Goal: Task Accomplishment & Management: Use online tool/utility

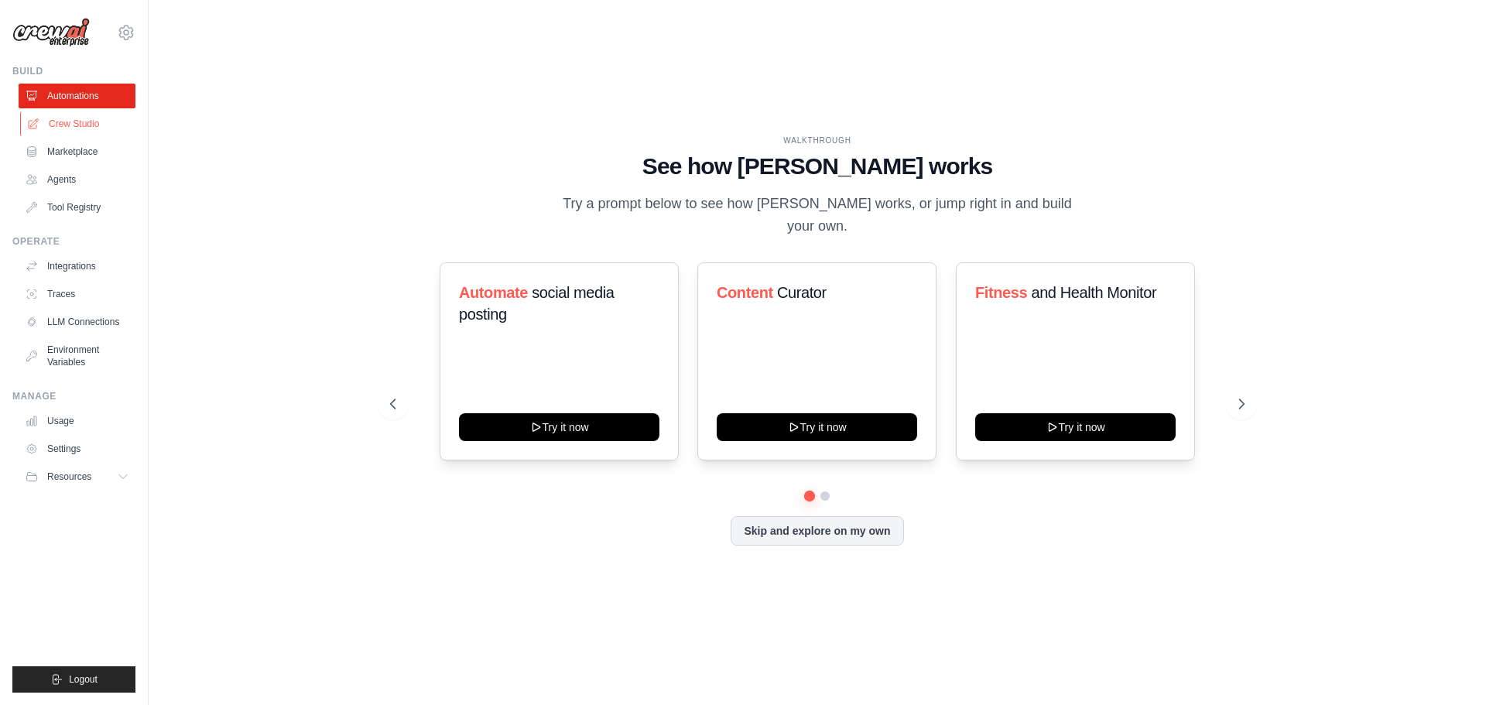
click at [91, 127] on link "Crew Studio" at bounding box center [78, 123] width 117 height 25
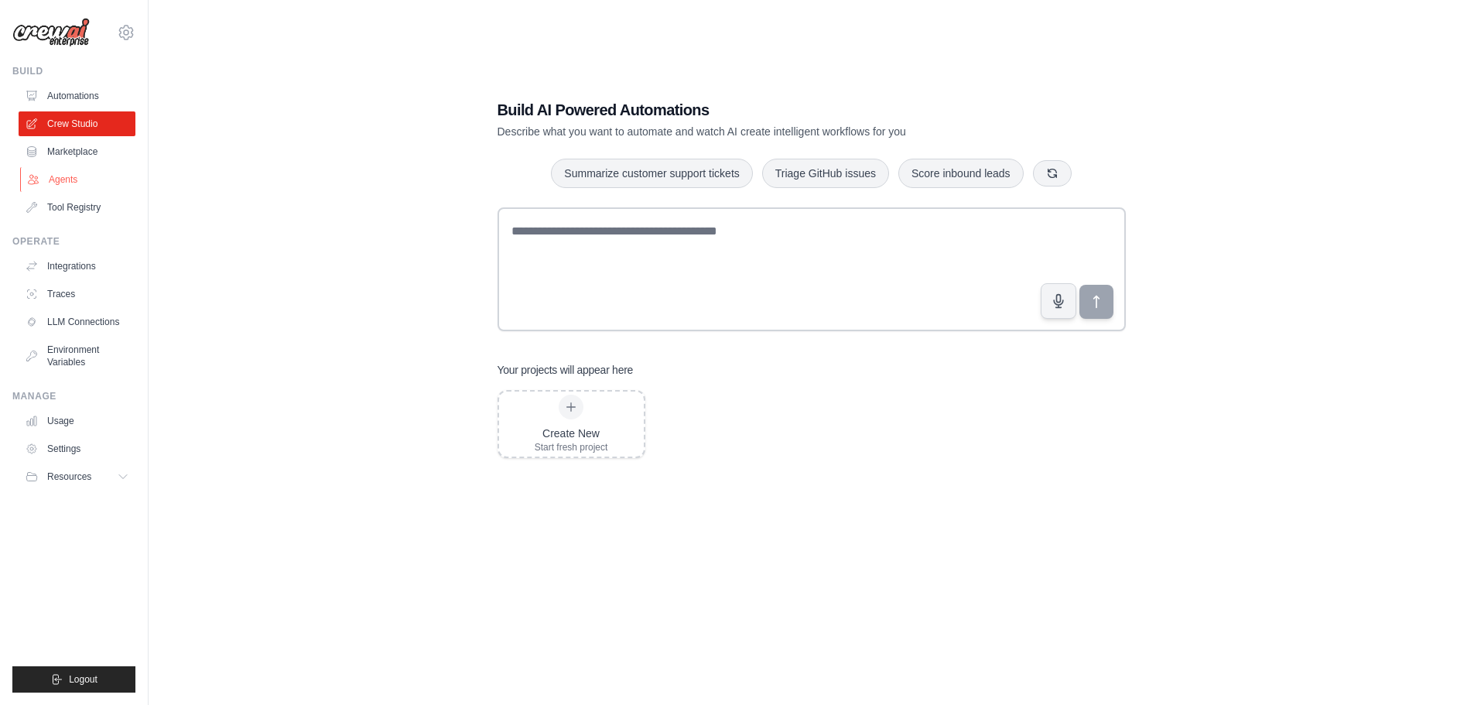
click at [53, 178] on link "Agents" at bounding box center [78, 179] width 117 height 25
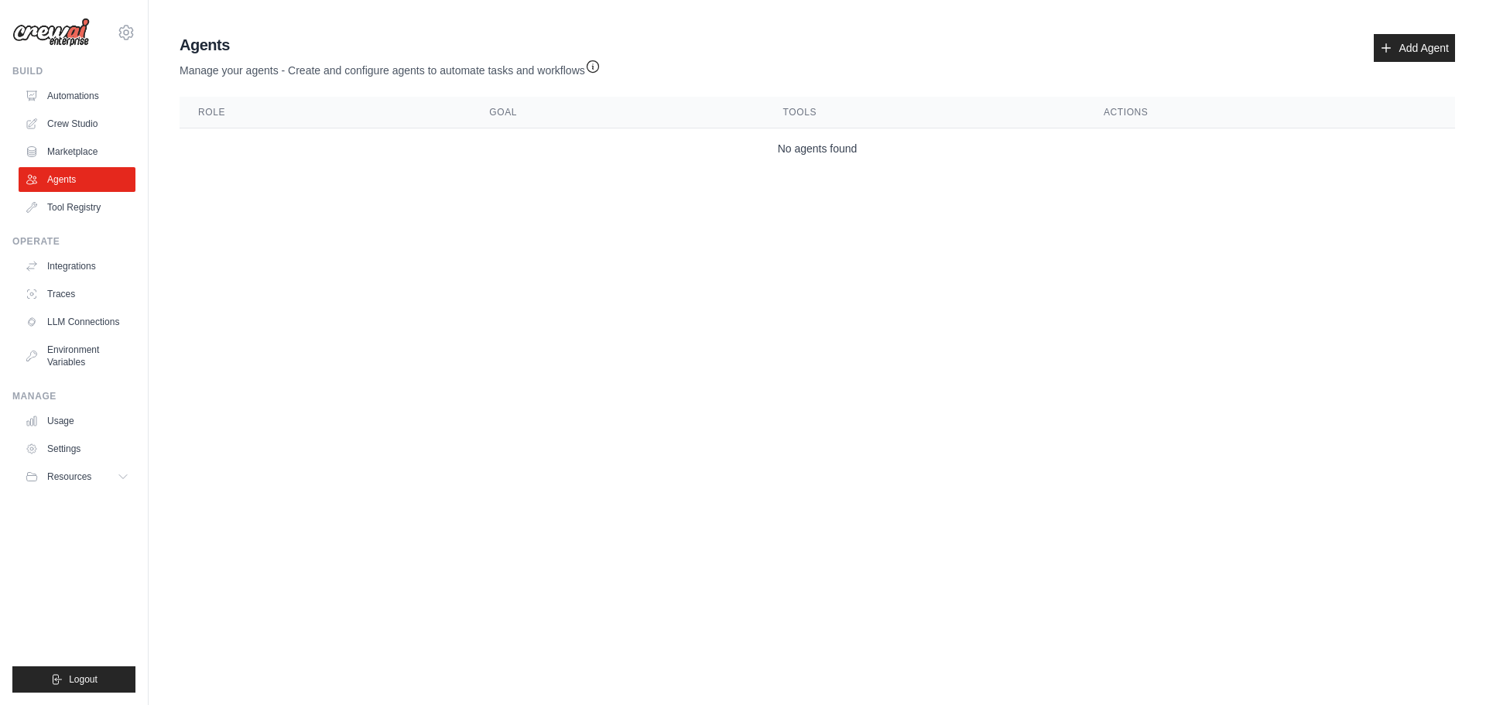
click at [870, 183] on main "Agent Usage Guide To use an agent in your CrewAI project, you can initialize it…" at bounding box center [817, 104] width 1337 height 209
click at [1397, 48] on link "Add Agent" at bounding box center [1413, 48] width 81 height 28
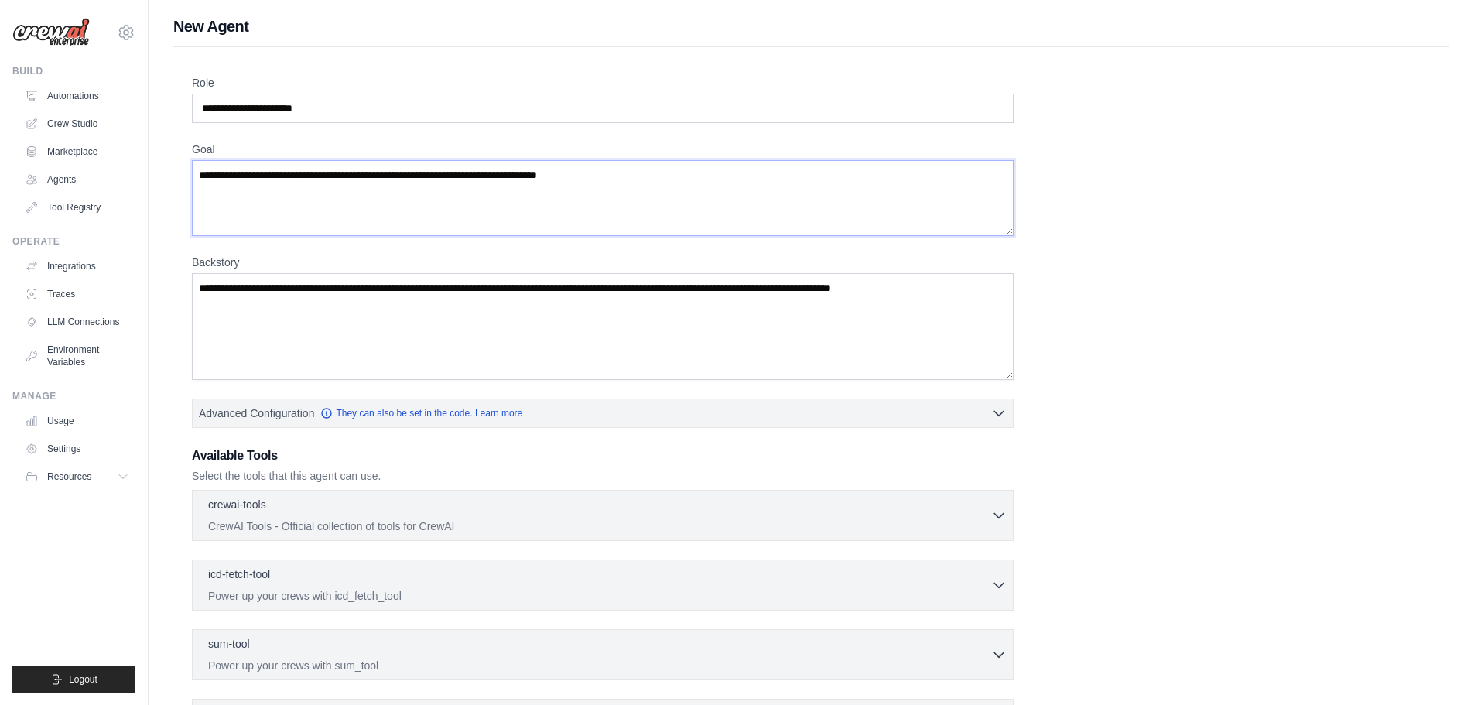
click at [775, 194] on textarea "Goal" at bounding box center [603, 198] width 822 height 76
click at [89, 268] on link "Integrations" at bounding box center [78, 266] width 117 height 25
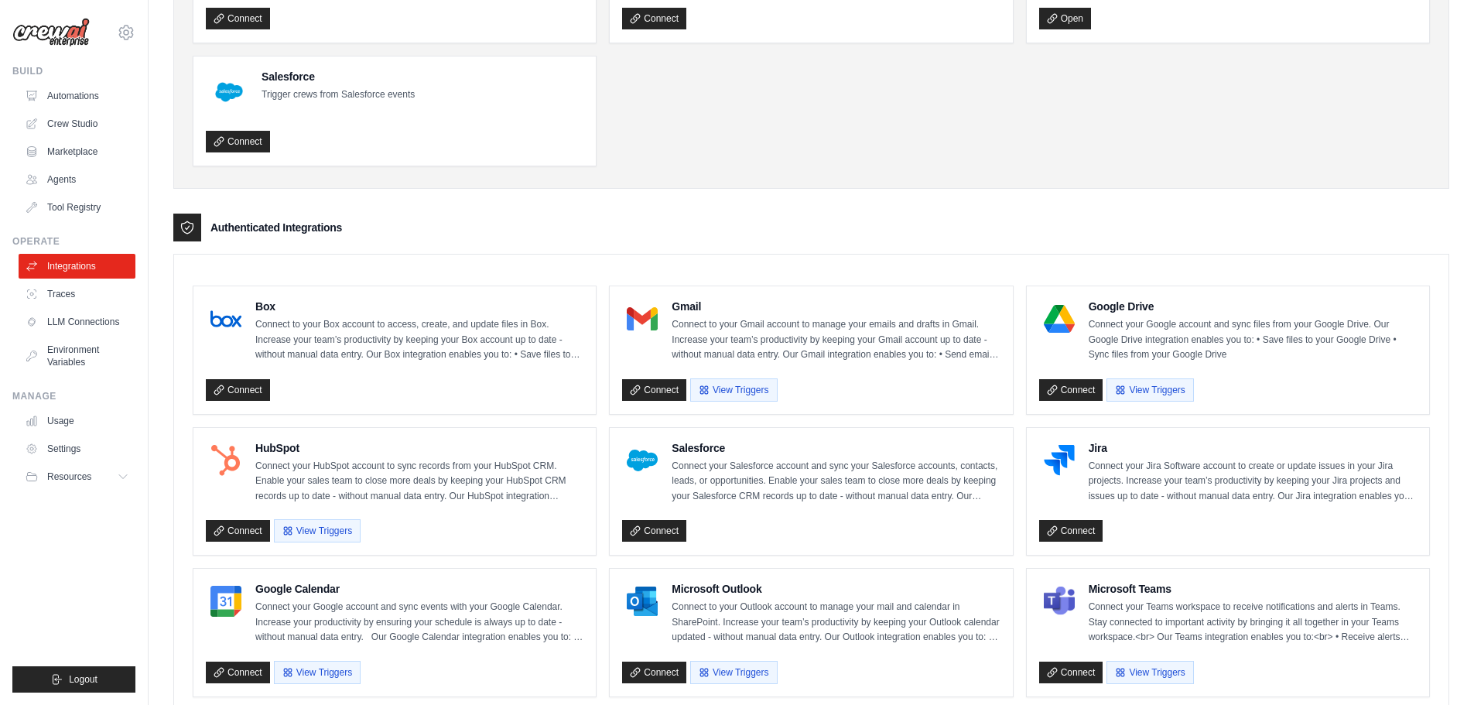
scroll to position [310, 0]
